Goal: Find specific page/section: Find specific page/section

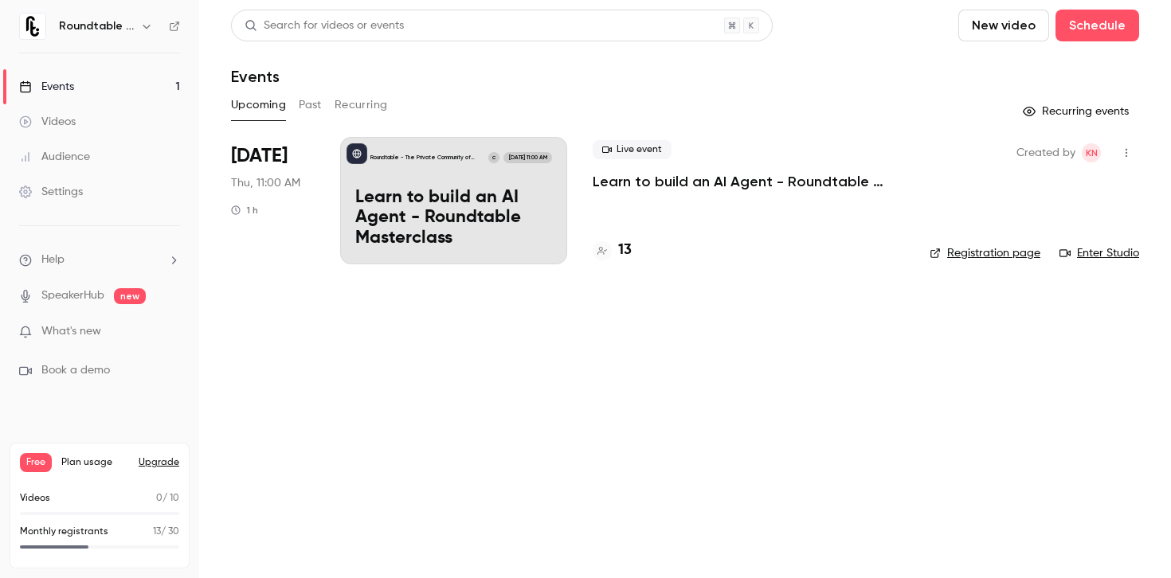
click at [1128, 152] on icon "button" at bounding box center [1126, 152] width 13 height 11
click at [657, 183] on div at bounding box center [585, 289] width 1171 height 578
click at [984, 256] on link "Registration page" at bounding box center [984, 253] width 111 height 16
click at [628, 252] on h4 "13" at bounding box center [625, 251] width 14 height 22
